Goal: Task Accomplishment & Management: Use online tool/utility

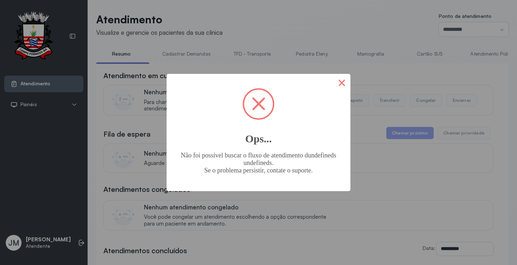
click at [345, 80] on button "×" at bounding box center [341, 82] width 17 height 17
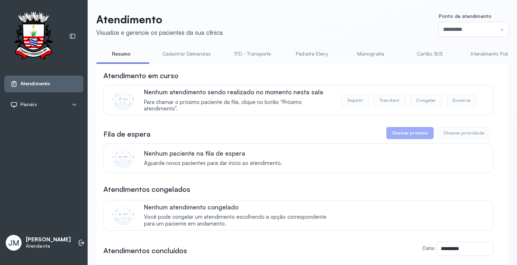
click at [426, 55] on link "Cartão SUS" at bounding box center [429, 54] width 50 height 12
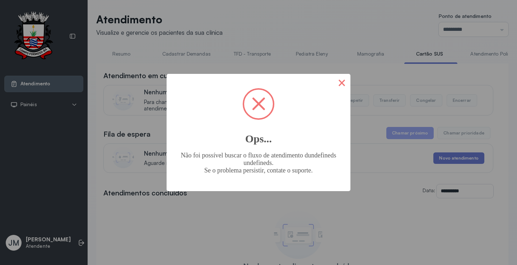
drag, startPoint x: 345, startPoint y: 84, endPoint x: 284, endPoint y: 4, distance: 100.4
click at [345, 83] on button "×" at bounding box center [341, 82] width 17 height 17
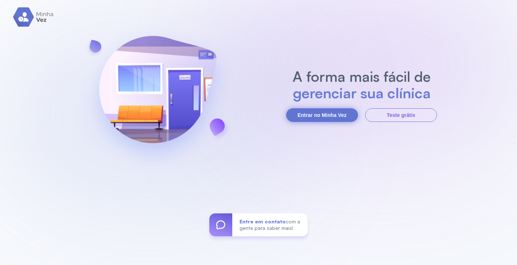
click at [307, 114] on button "Entrar no Minha Vez" at bounding box center [322, 115] width 72 height 14
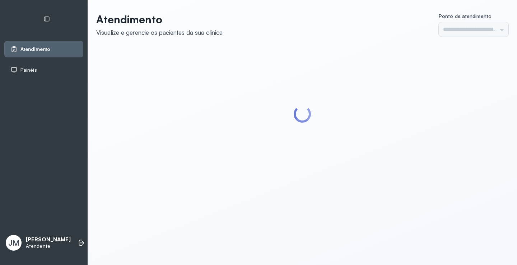
type input "*********"
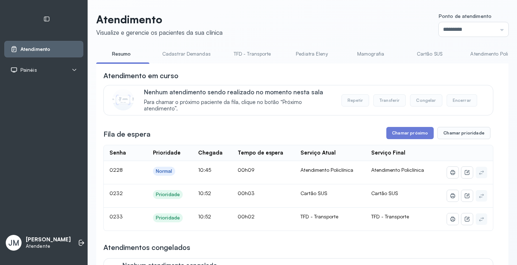
click at [426, 51] on link "Cartão SUS" at bounding box center [429, 54] width 50 height 12
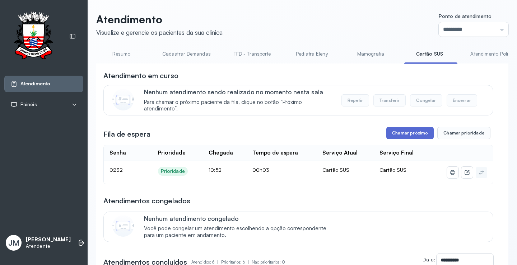
click at [403, 134] on button "Chamar próximo" at bounding box center [409, 133] width 47 height 12
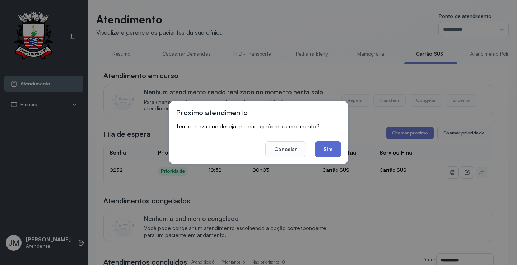
click at [327, 149] on button "Sim" at bounding box center [328, 149] width 26 height 16
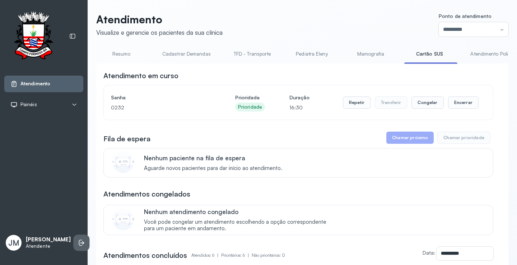
click at [78, 239] on icon at bounding box center [81, 242] width 7 height 7
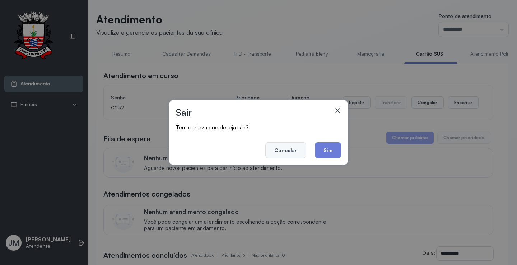
drag, startPoint x: 298, startPoint y: 152, endPoint x: 207, endPoint y: 5, distance: 173.4
click at [298, 152] on button "Cancelar" at bounding box center [285, 150] width 41 height 16
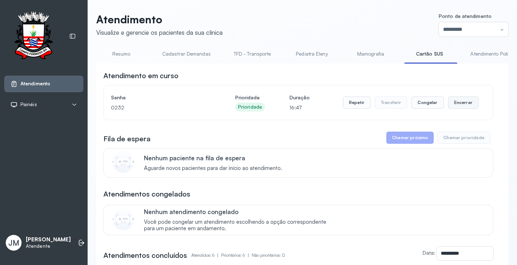
click at [461, 104] on button "Encerrar" at bounding box center [463, 103] width 31 height 12
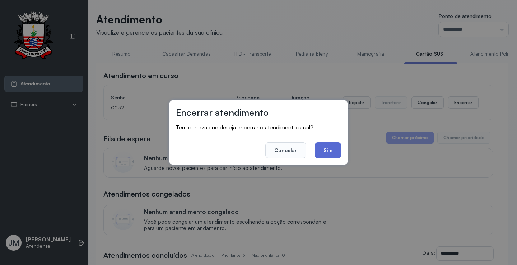
click at [326, 152] on button "Sim" at bounding box center [328, 150] width 26 height 16
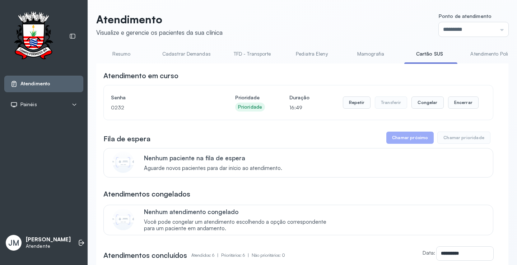
click at [125, 53] on link "Resumo" at bounding box center [121, 54] width 50 height 12
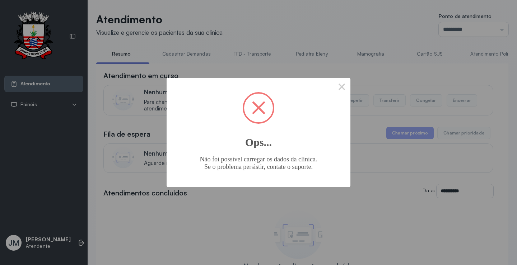
click at [258, 104] on span at bounding box center [258, 108] width 29 height 29
click at [350, 89] on div "× Ops... Não foi possível carregar os dados da clínica. Se o problema persistir…" at bounding box center [258, 132] width 517 height 265
click at [347, 88] on button "×" at bounding box center [341, 86] width 17 height 17
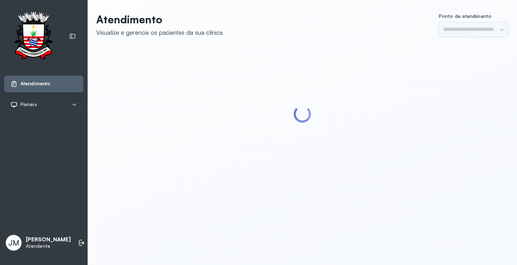
type input "*********"
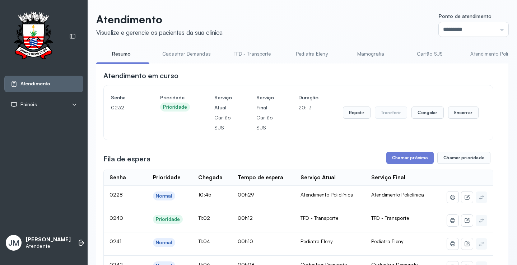
click at [423, 53] on link "Cartão SUS" at bounding box center [429, 54] width 50 height 12
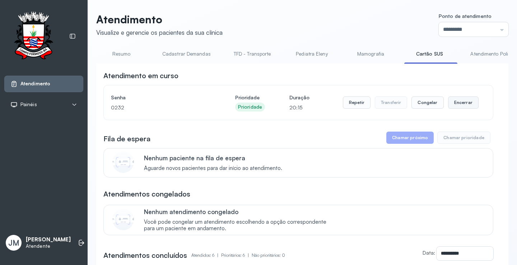
click at [460, 106] on button "Encerrar" at bounding box center [463, 103] width 31 height 12
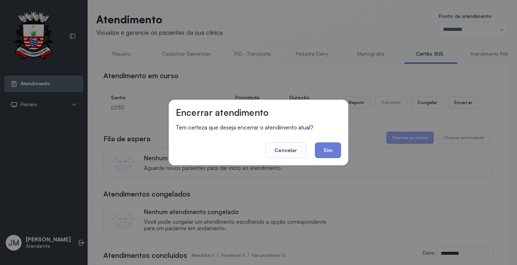
click at [328, 153] on button "Sim" at bounding box center [328, 150] width 26 height 16
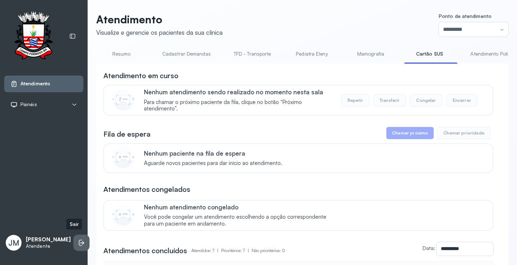
click at [76, 235] on li at bounding box center [82, 243] width 16 height 16
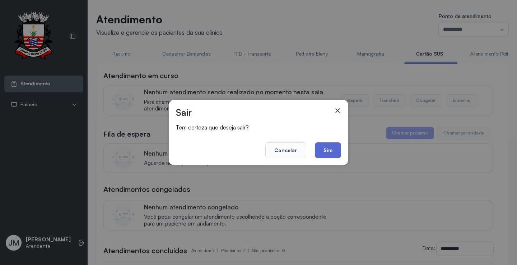
click at [326, 152] on button "Sim" at bounding box center [328, 150] width 26 height 16
